Goal: Task Accomplishment & Management: Use online tool/utility

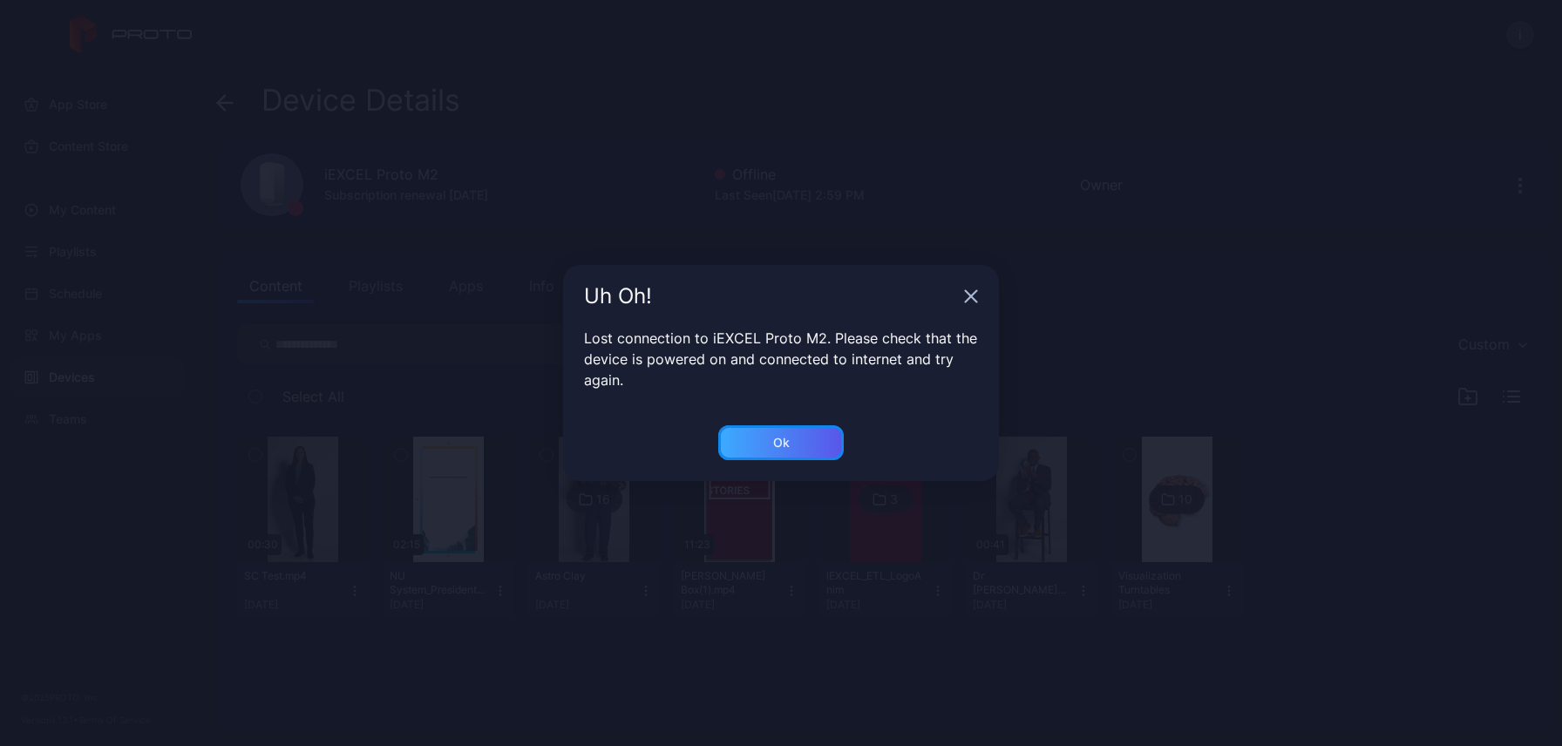
click at [742, 439] on div "Ok" at bounding box center [781, 442] width 126 height 35
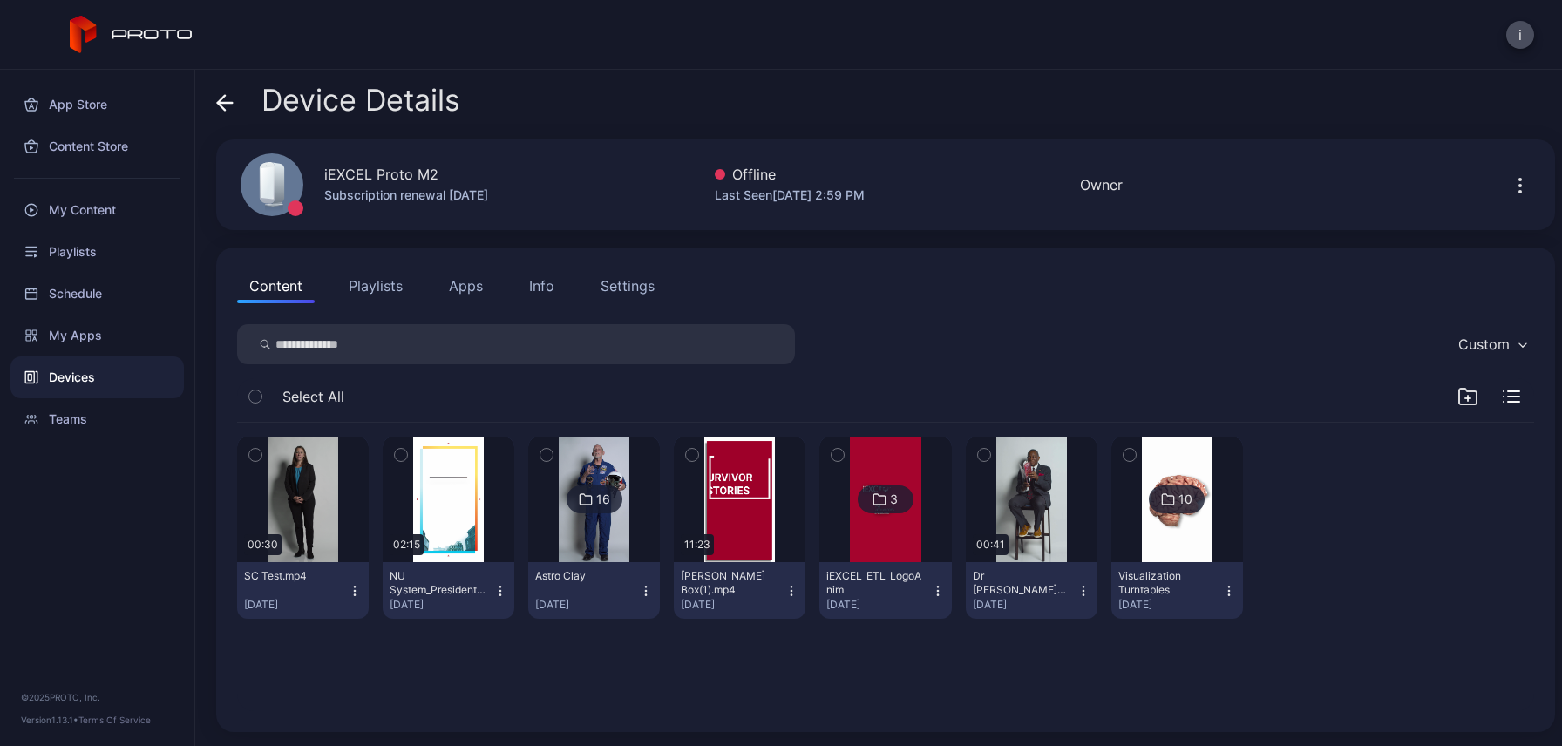
click at [761, 157] on div "iEXCEL Proto M2 Subscription renewal [DATE] Offline Last Seen [DATE] 2:59 PM Ow…" at bounding box center [885, 184] width 1339 height 91
click at [758, 198] on div "Last Seen Sep 24, 2025 at 2:59 PM" at bounding box center [790, 195] width 150 height 21
click at [1510, 191] on icon "button" at bounding box center [1520, 185] width 21 height 21
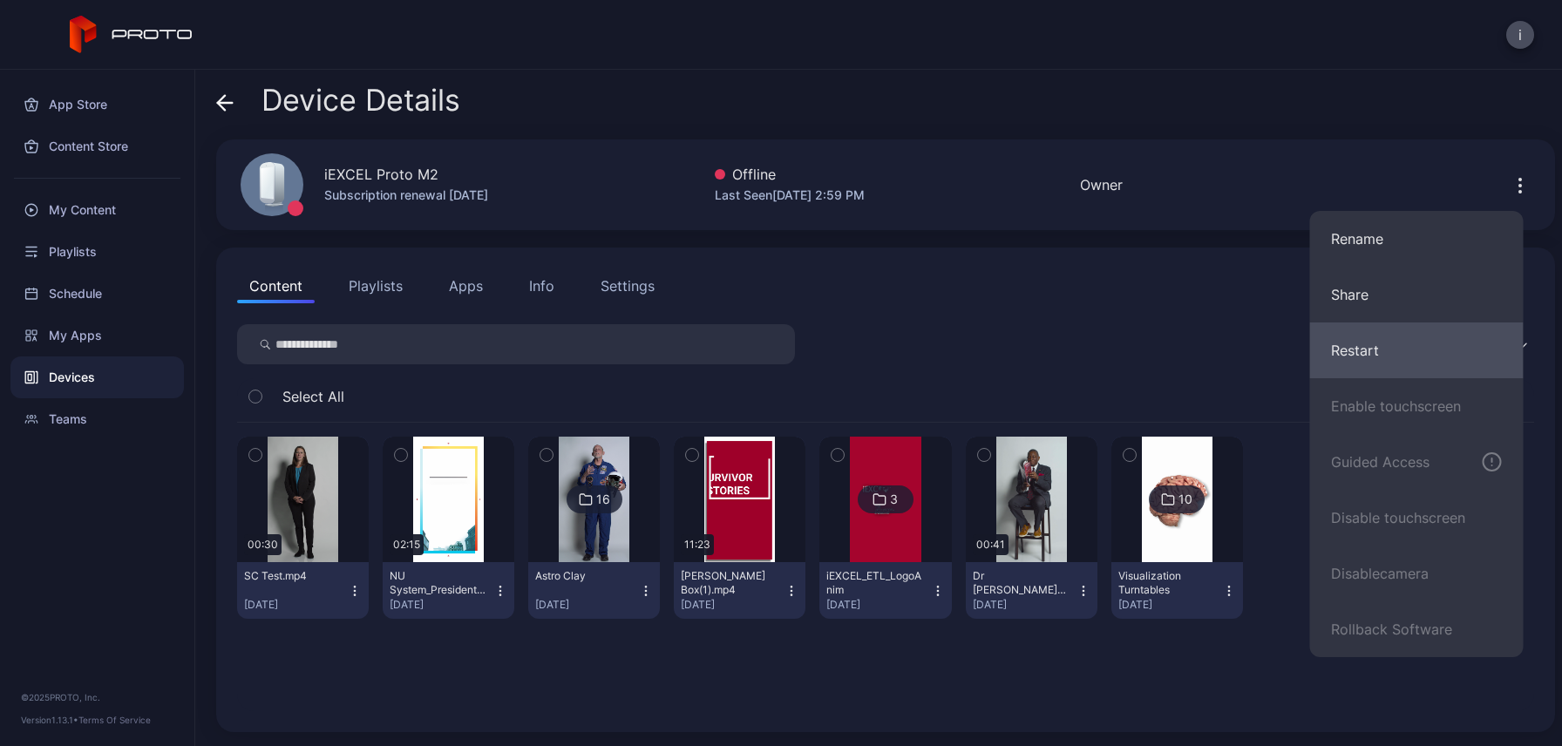
click at [1342, 365] on button "Restart" at bounding box center [1417, 351] width 214 height 56
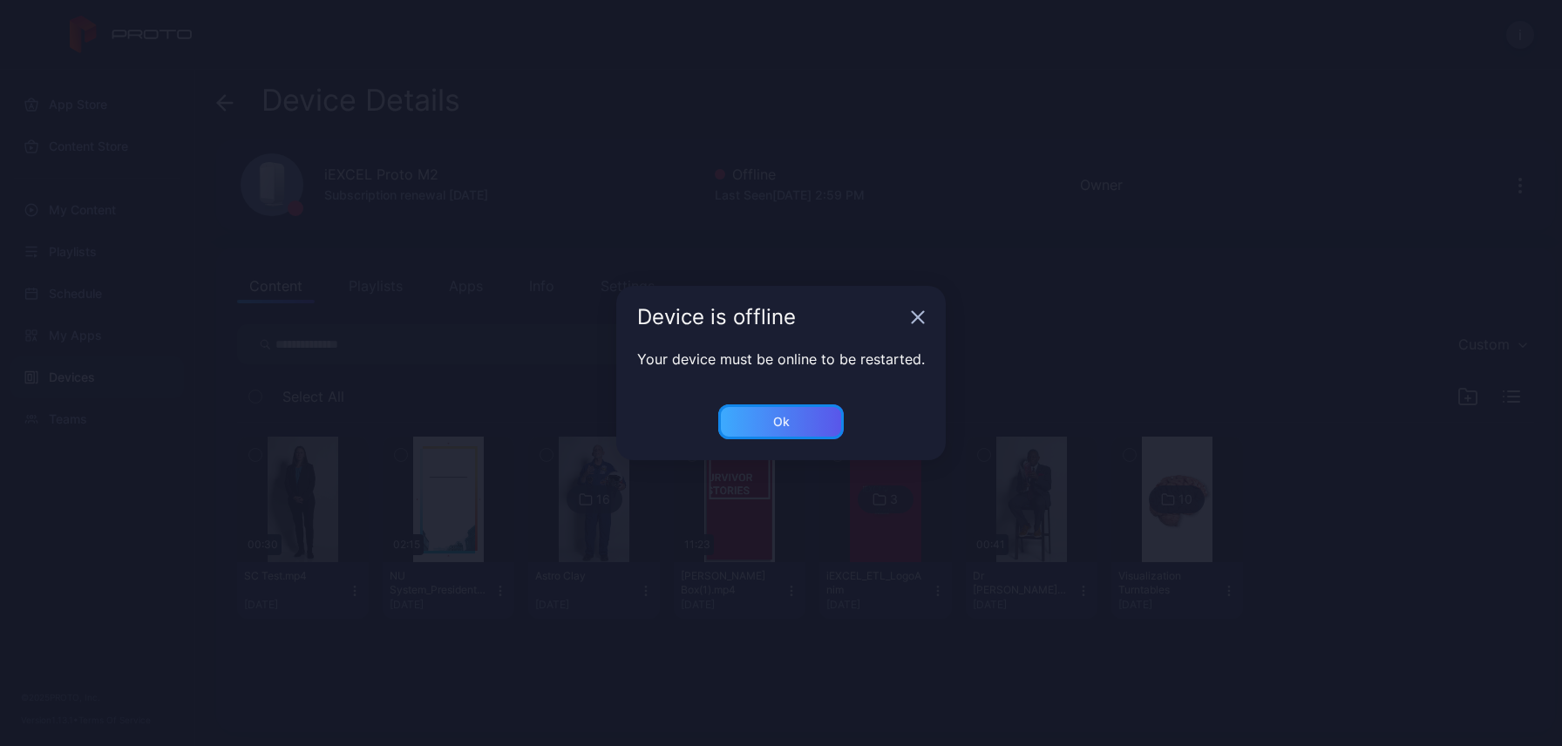
click at [785, 428] on div "Ok" at bounding box center [781, 422] width 17 height 14
